Goal: Transaction & Acquisition: Purchase product/service

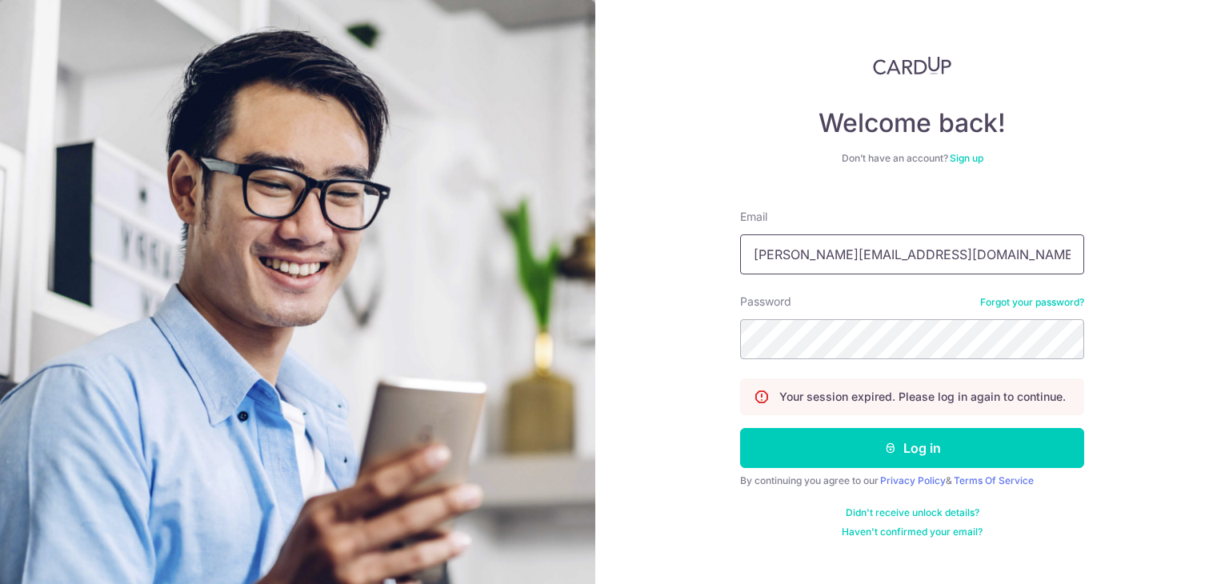
type input "[PERSON_NAME][EMAIL_ADDRESS][DOMAIN_NAME]"
click at [1130, 326] on div "Welcome back! Don’t have an account? Sign up Email steven_ljr@yahoo.com.sg Pass…" at bounding box center [912, 292] width 634 height 584
click at [740, 428] on button "Log in" at bounding box center [912, 448] width 344 height 40
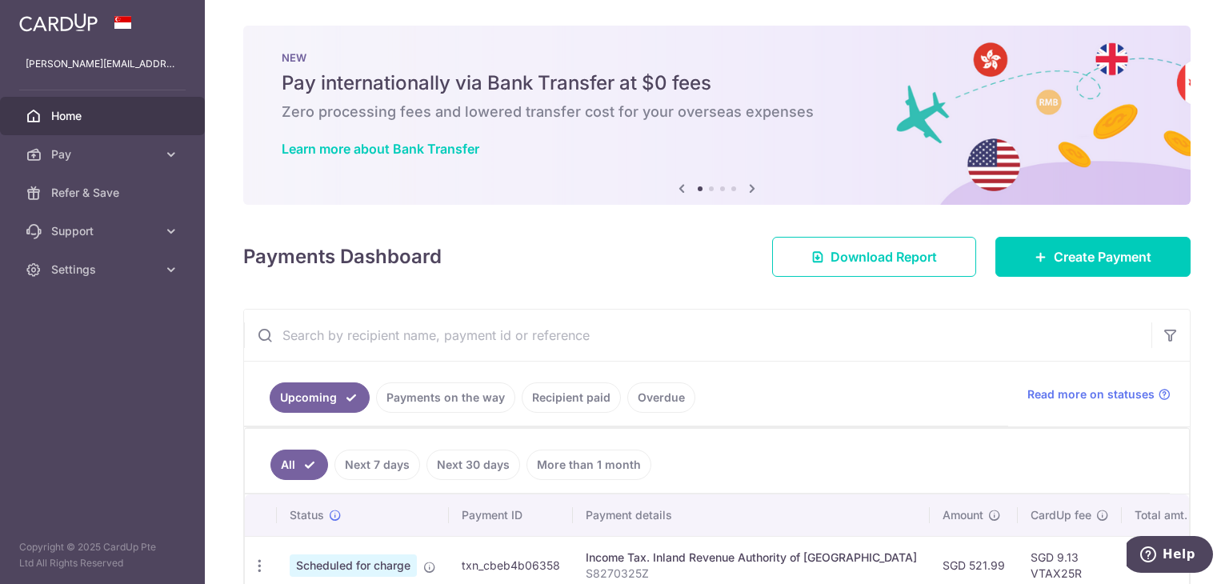
click at [925, 342] on input "text" at bounding box center [697, 335] width 907 height 51
click at [1054, 263] on span "Create Payment" at bounding box center [1103, 256] width 98 height 19
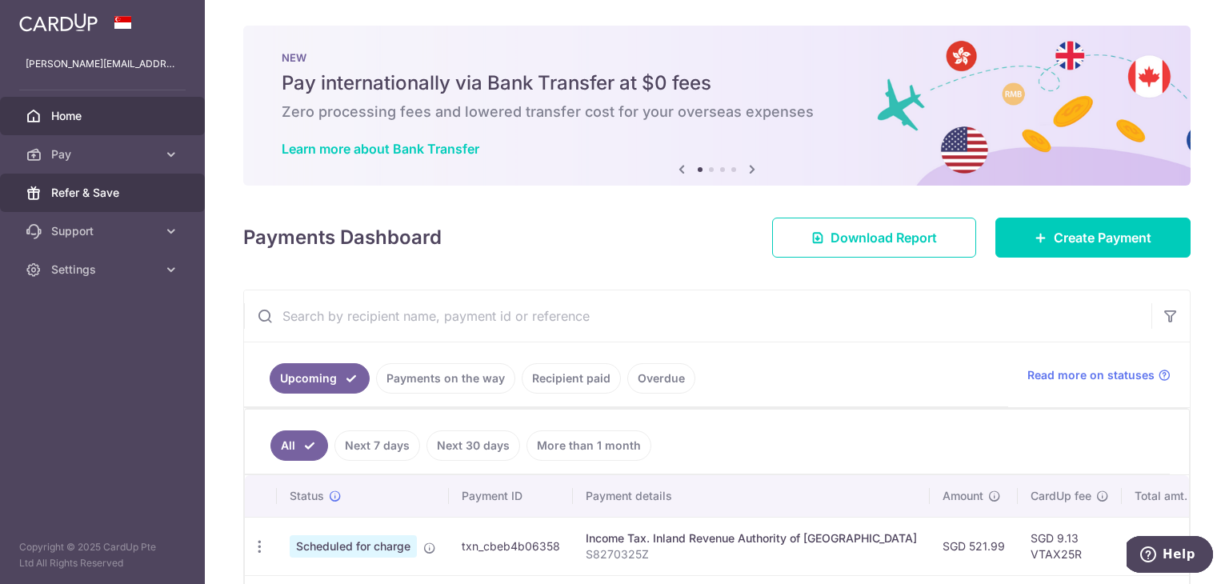
click at [128, 199] on span "Refer & Save" at bounding box center [104, 193] width 106 height 16
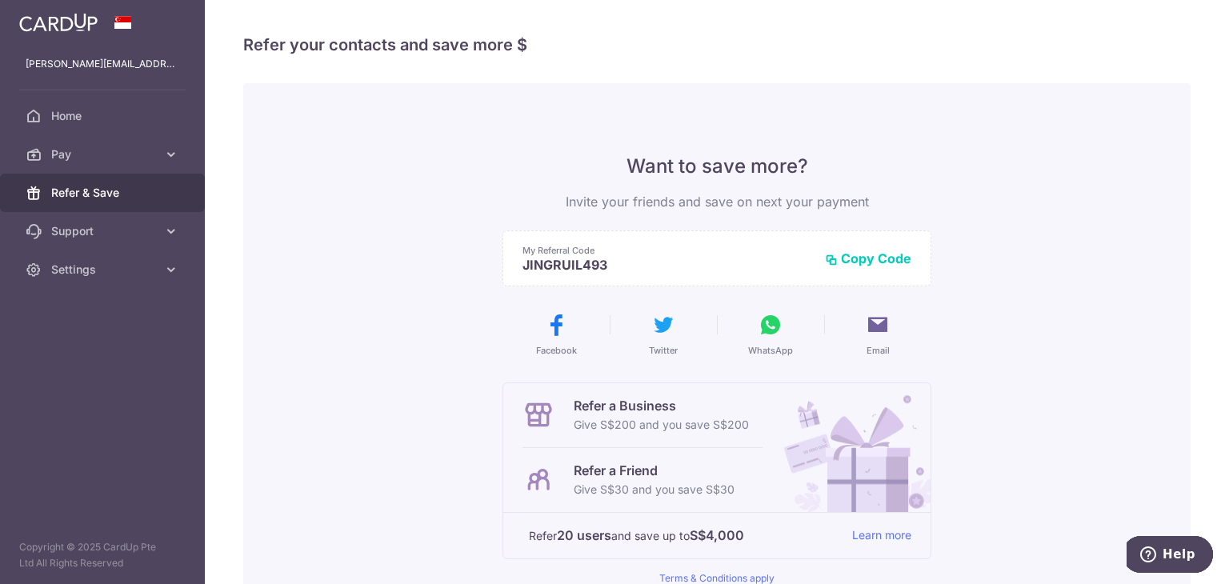
scroll to position [219, 0]
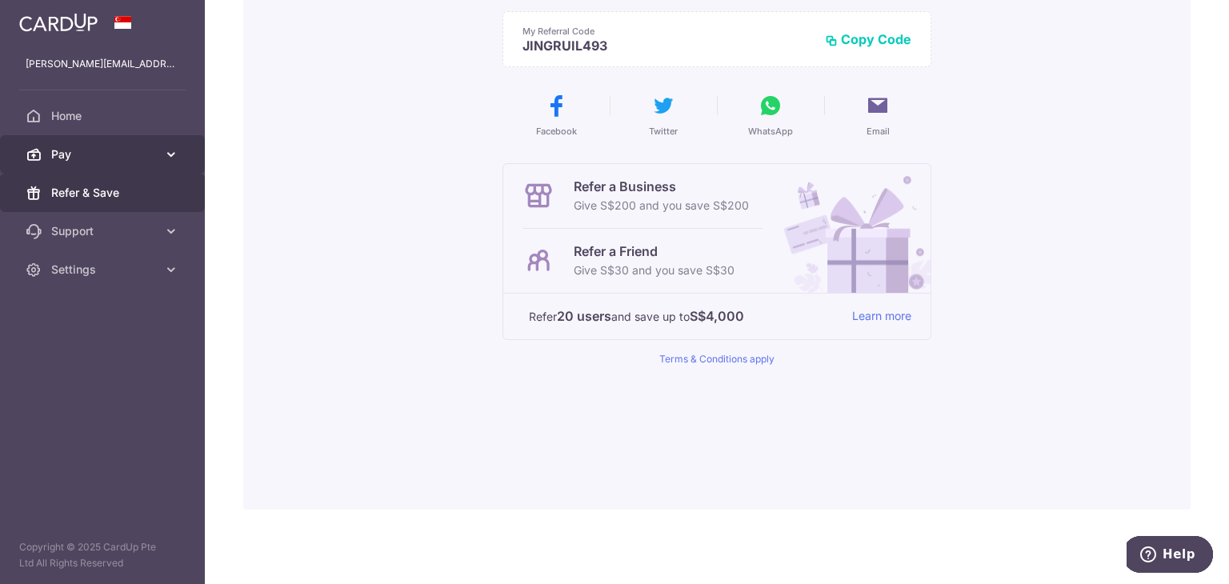
click at [86, 150] on span "Pay" at bounding box center [104, 154] width 106 height 16
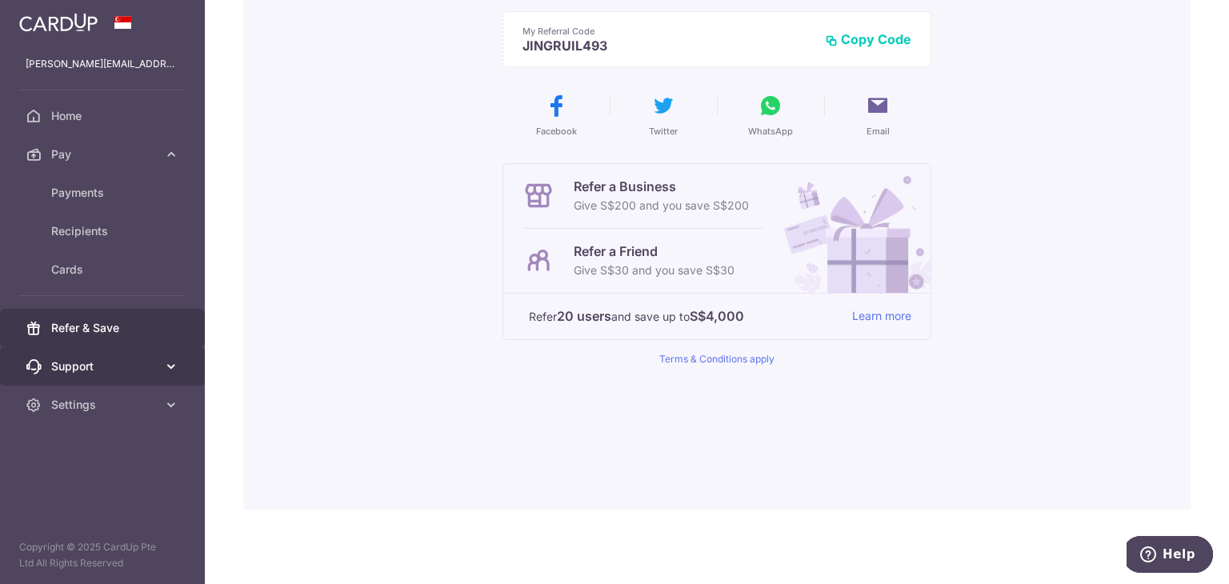
click at [92, 360] on span "Support" at bounding box center [104, 366] width 106 height 16
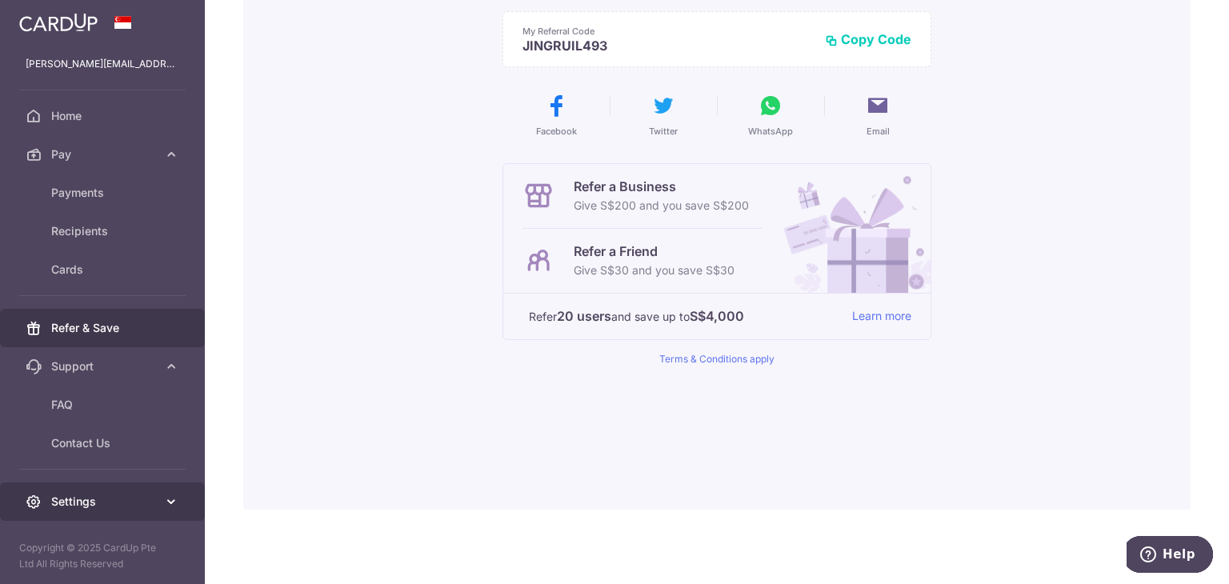
click at [96, 494] on span "Settings" at bounding box center [104, 502] width 106 height 16
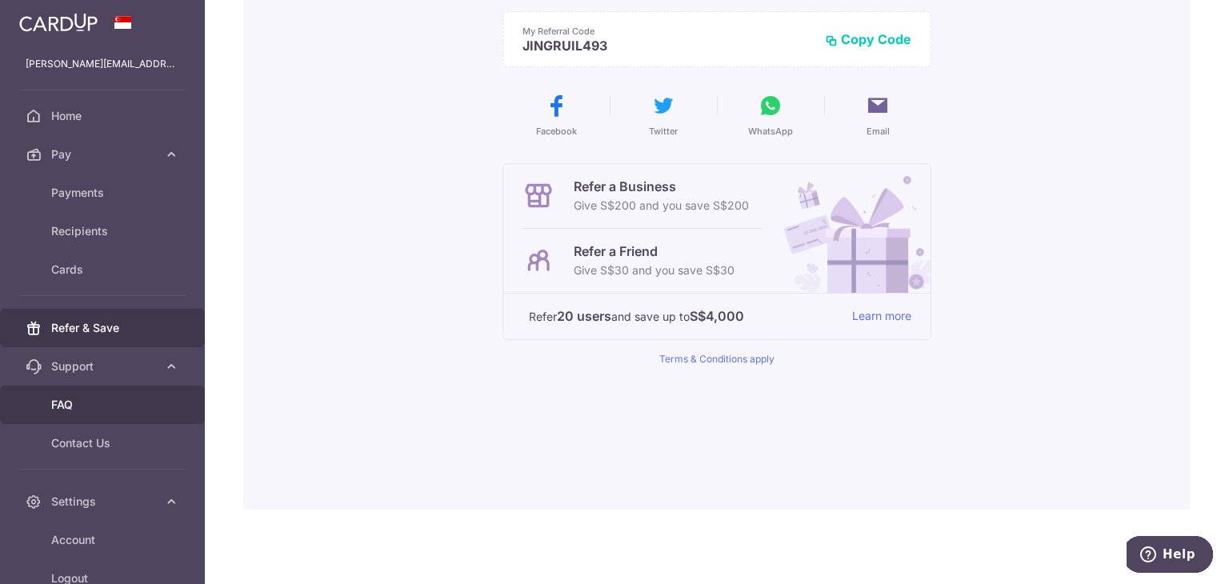
click at [96, 414] on link "FAQ" at bounding box center [102, 405] width 205 height 38
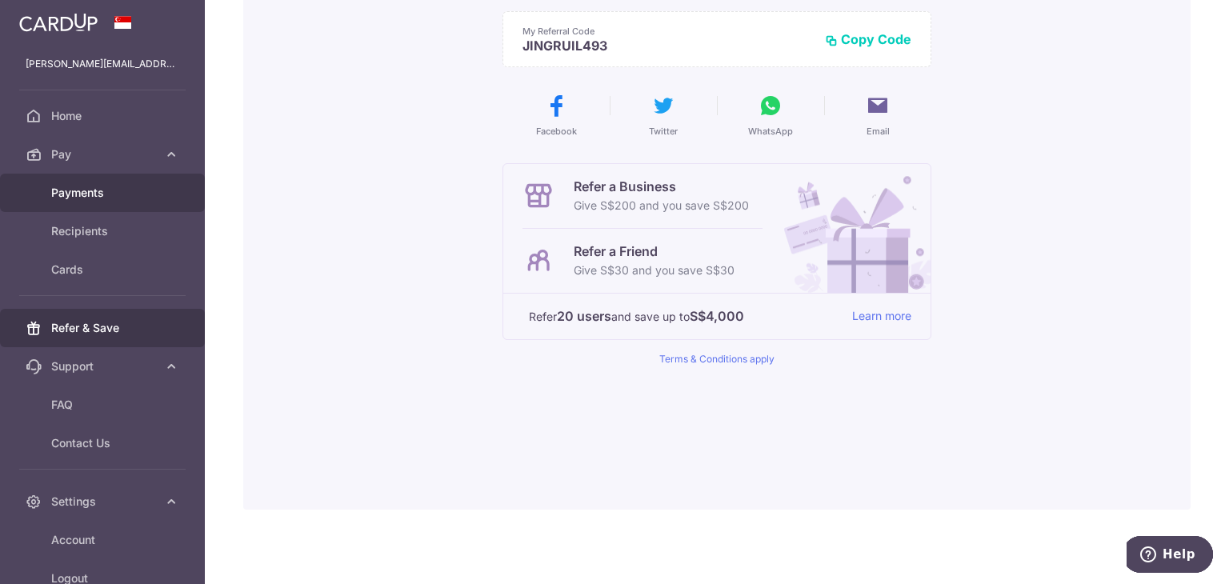
click at [91, 206] on link "Payments" at bounding box center [102, 193] width 205 height 38
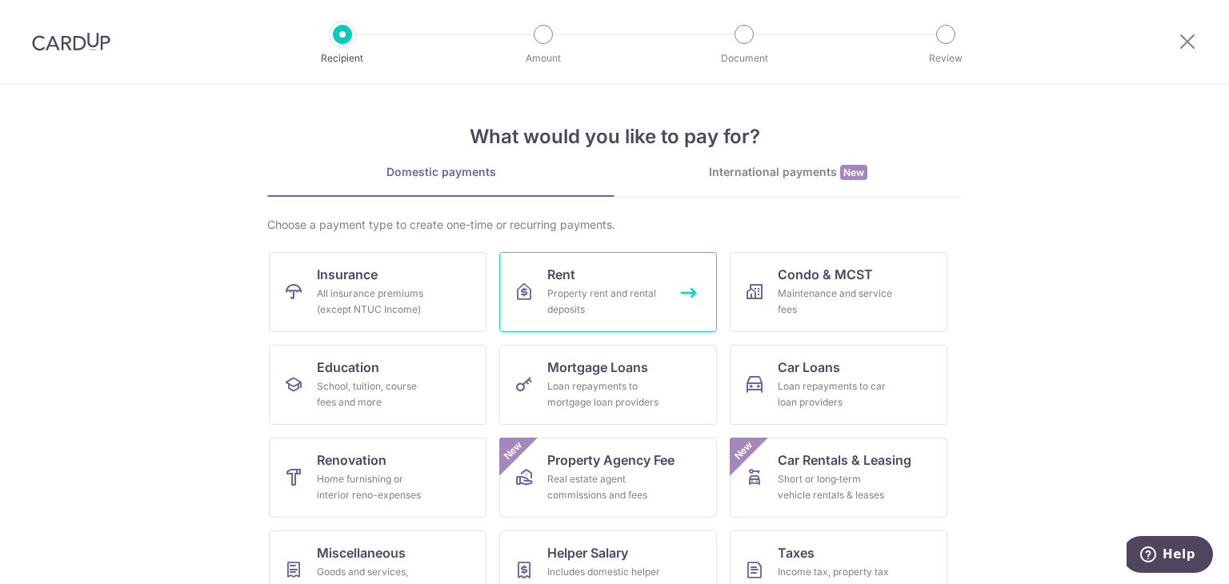
click at [547, 302] on div "Property rent and rental deposits" at bounding box center [604, 302] width 115 height 32
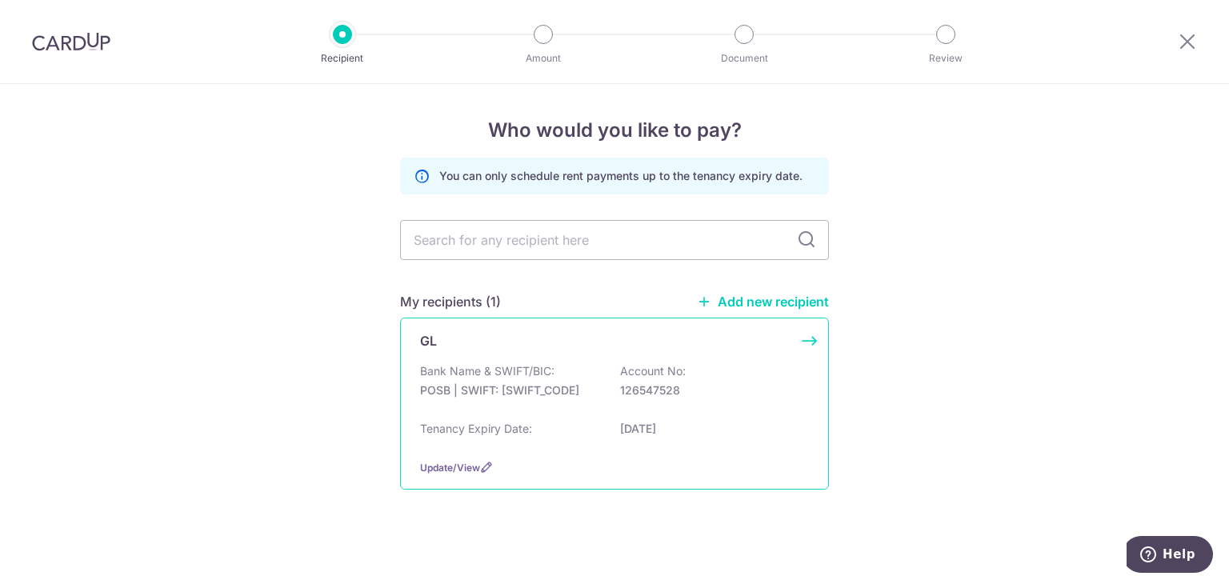
click at [525, 398] on p "POSB | SWIFT: [SWIFT_CODE]" at bounding box center [509, 390] width 179 height 16
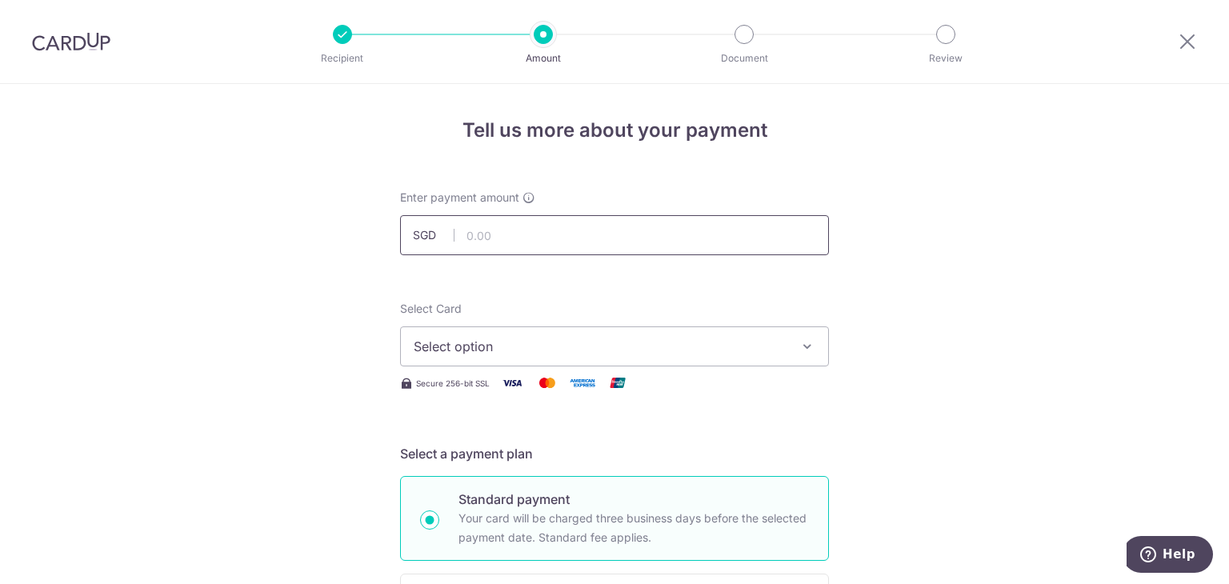
click at [510, 242] on input "text" at bounding box center [614, 235] width 429 height 40
type input "2,500.00"
drag, startPoint x: 955, startPoint y: 289, endPoint x: 906, endPoint y: 305, distance: 52.1
click at [644, 352] on span "Select option" at bounding box center [600, 346] width 373 height 19
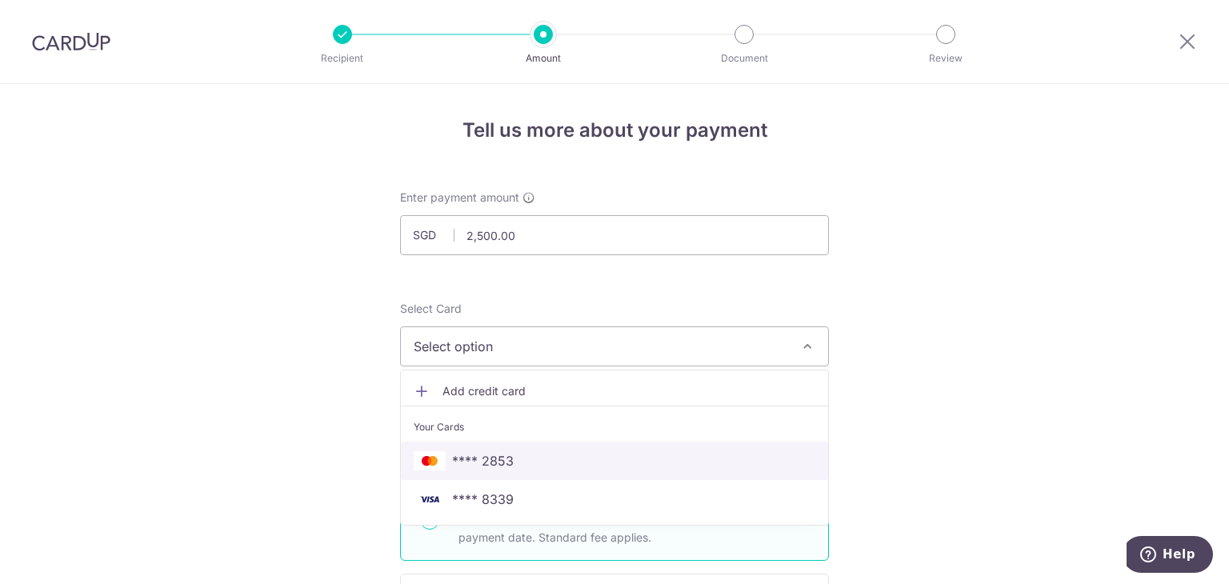
click at [506, 468] on span "**** 2853" at bounding box center [483, 460] width 62 height 19
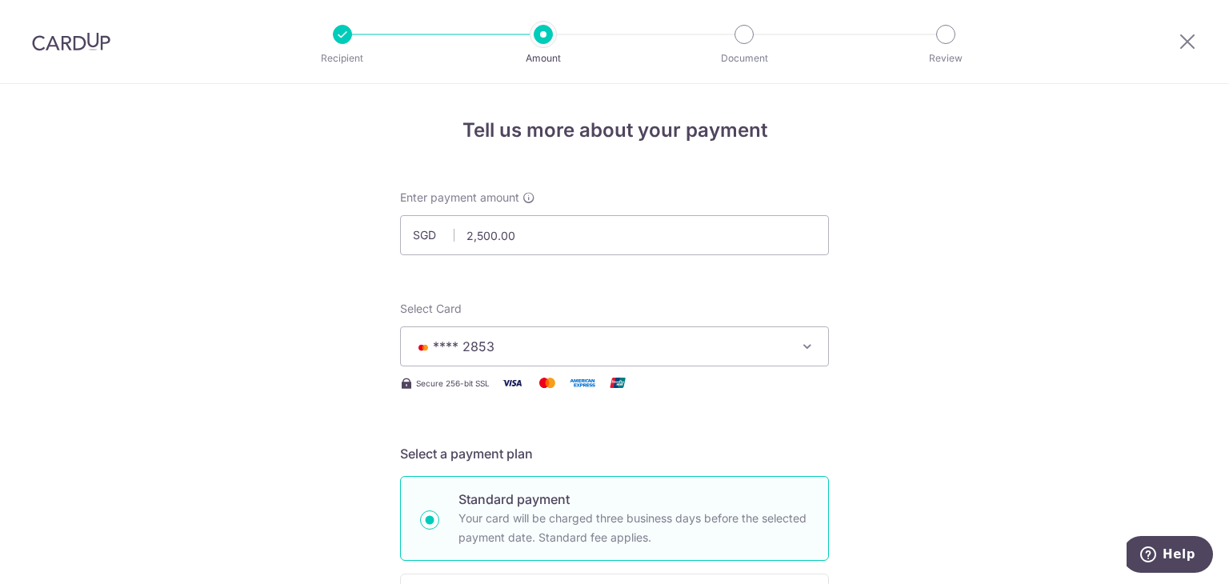
scroll to position [346, 0]
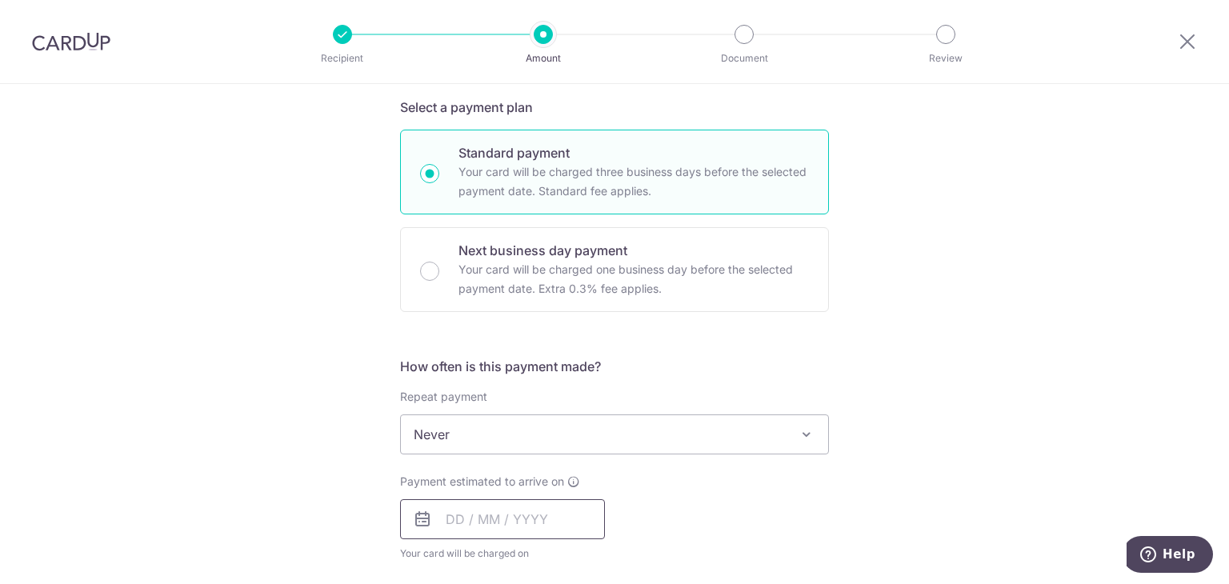
click at [519, 519] on input "text" at bounding box center [502, 519] width 205 height 40
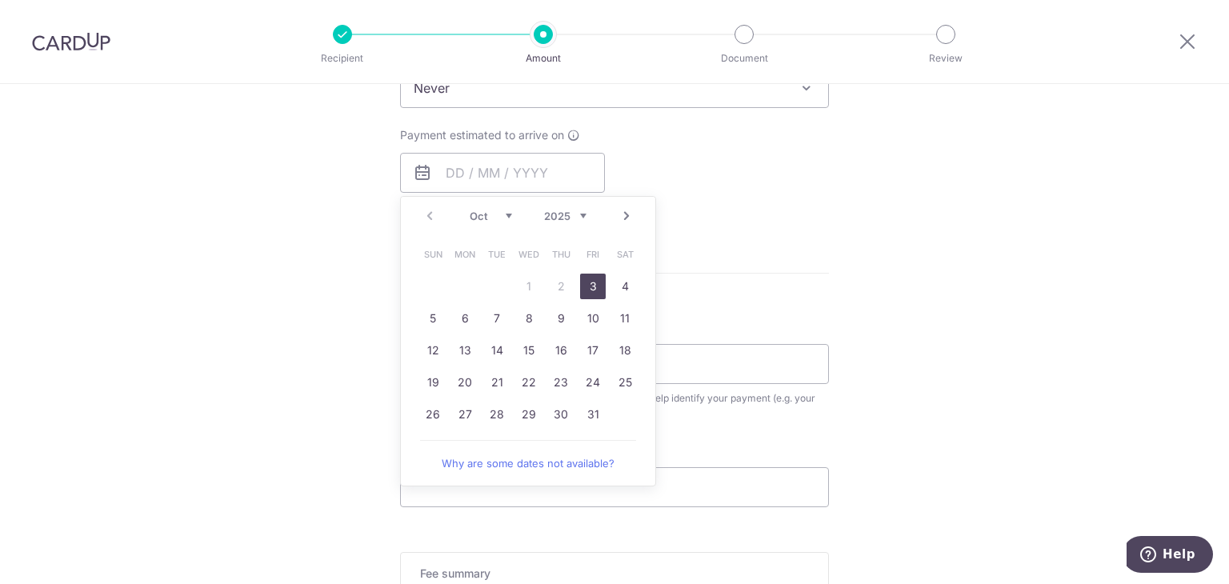
click at [591, 283] on link "3" at bounding box center [593, 287] width 26 height 26
type input "[DATE]"
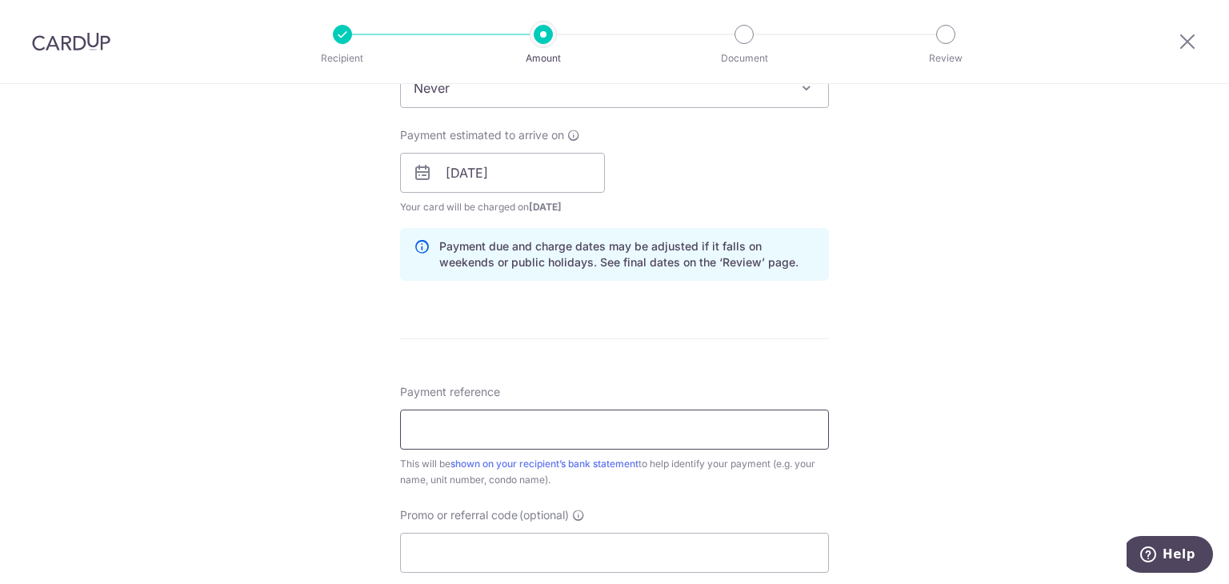
click at [572, 422] on input "Payment reference" at bounding box center [614, 430] width 429 height 40
paste input "SAVERENT179"
type input "SAVERENT179"
click at [899, 374] on div "Tell us more about your payment Enter payment amount SGD 2,500.00 2500.00 Selec…" at bounding box center [614, 147] width 1229 height 1513
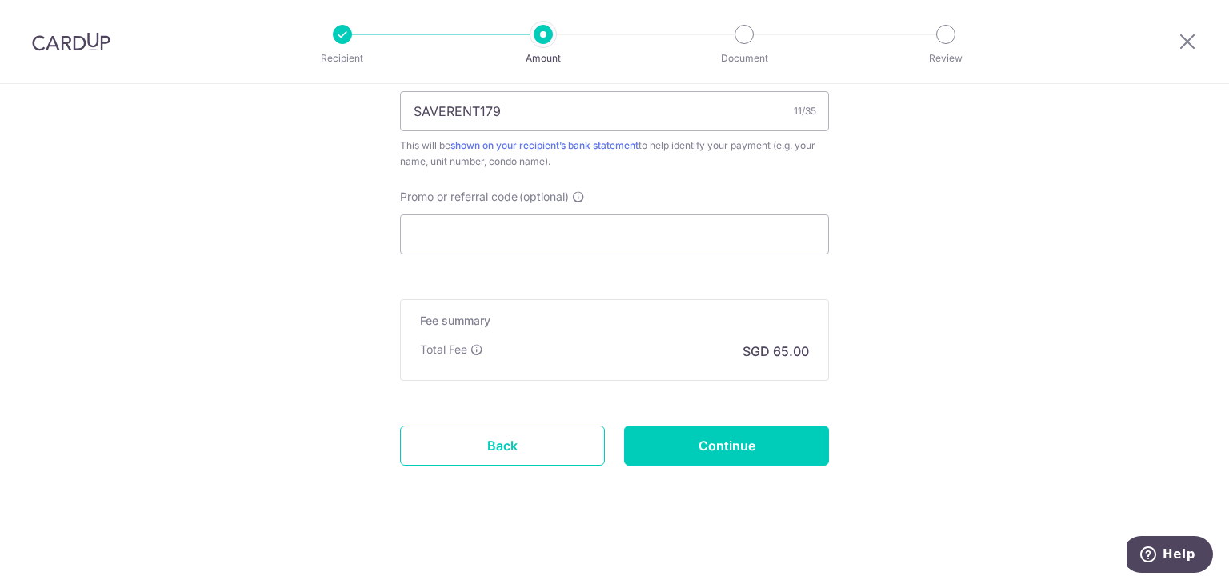
scroll to position [664, 0]
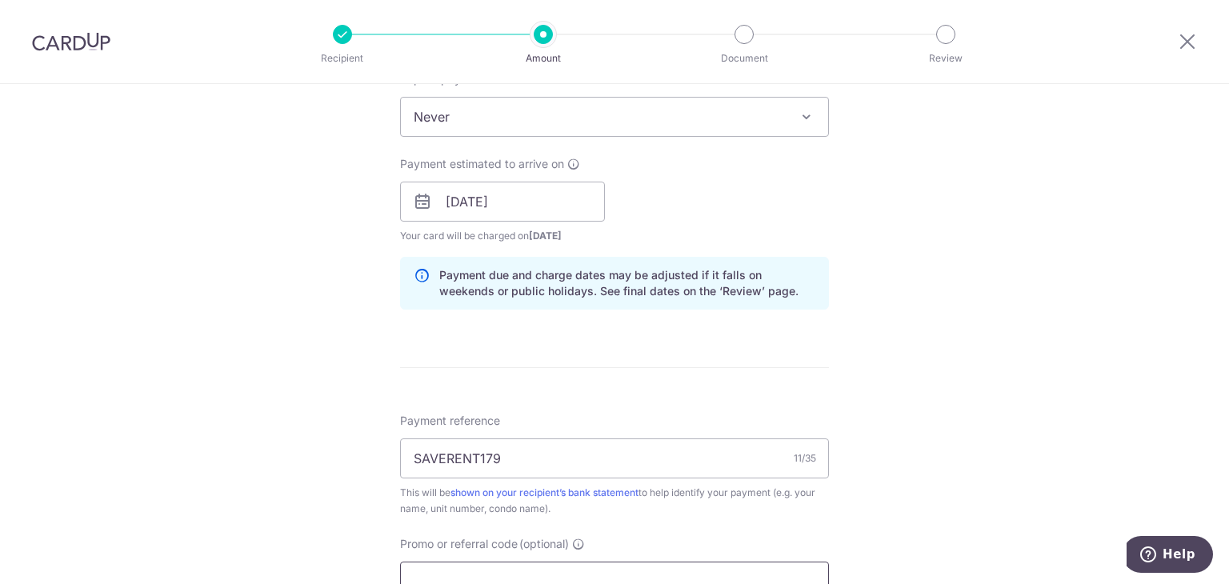
click at [526, 570] on input "Promo or referral code (optional)" at bounding box center [614, 582] width 429 height 40
paste input "SAVERENT179"
type input "SAVERENT179"
drag, startPoint x: 522, startPoint y: 454, endPoint x: 376, endPoint y: 445, distance: 145.9
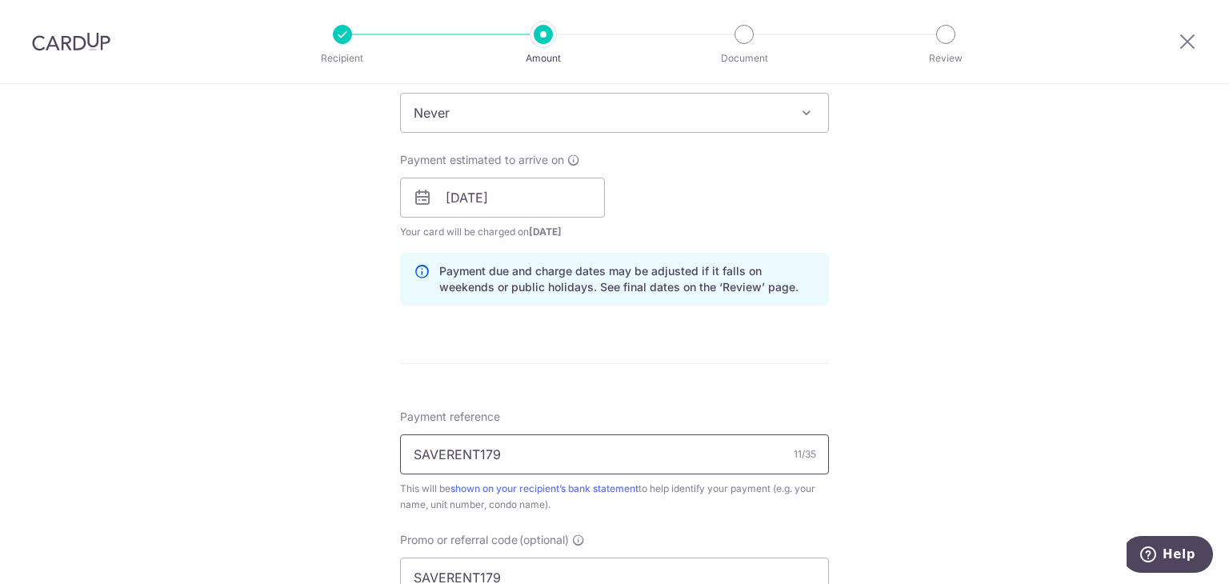
click at [376, 445] on div "Tell us more about your payment Enter payment amount SGD 2,500.00 2500.00 Selec…" at bounding box center [614, 208] width 1229 height 1585
type input "Rent"
click at [996, 388] on div "Tell us more about your payment Enter payment amount SGD 2,500.00 2500.00 Selec…" at bounding box center [614, 208] width 1229 height 1585
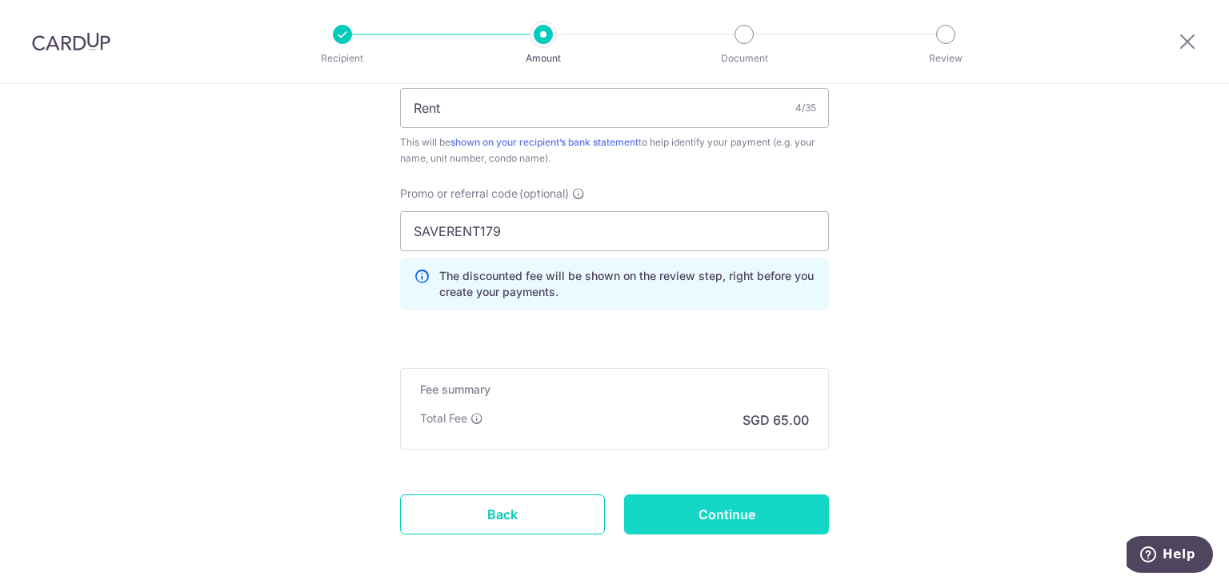
click at [755, 508] on input "Continue" at bounding box center [726, 514] width 205 height 40
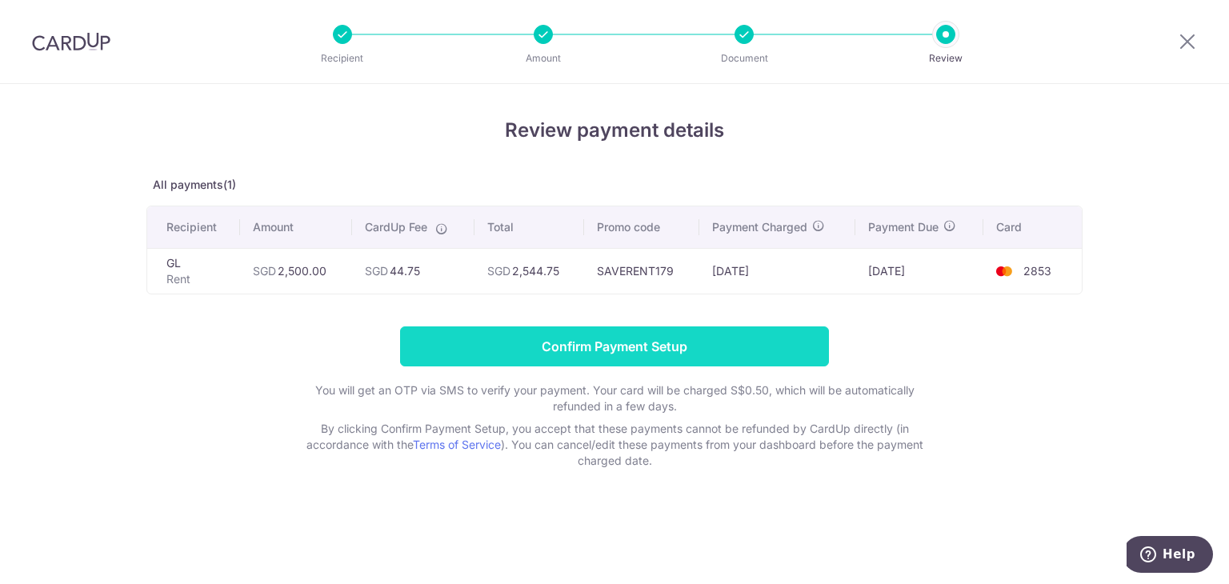
click at [662, 347] on input "Confirm Payment Setup" at bounding box center [614, 346] width 429 height 40
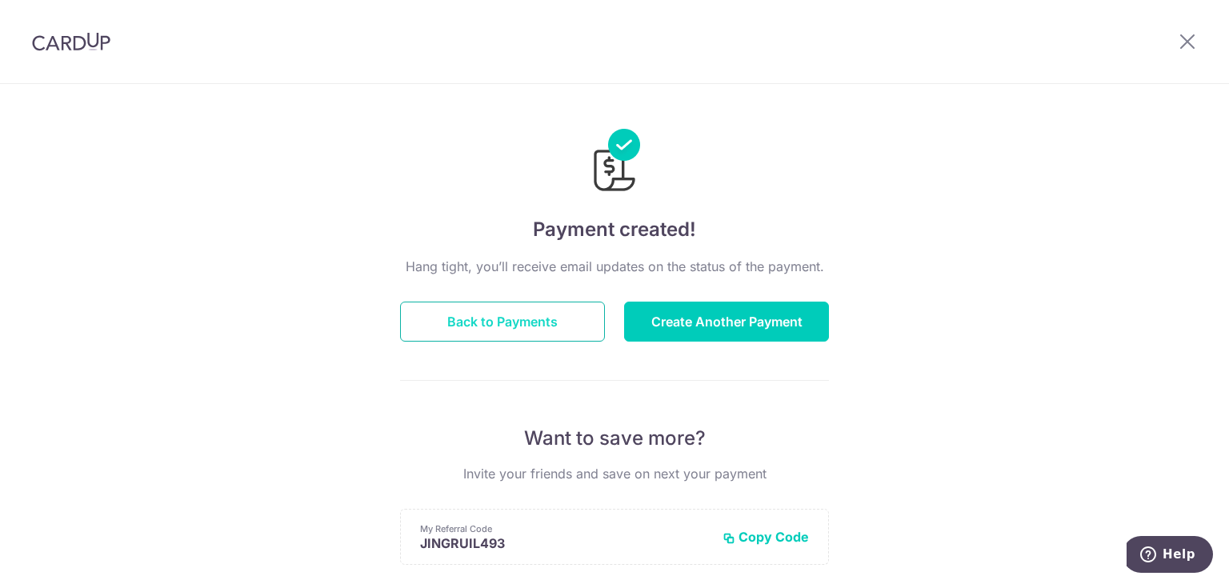
click at [491, 331] on button "Back to Payments" at bounding box center [502, 322] width 205 height 40
